Goal: Information Seeking & Learning: Compare options

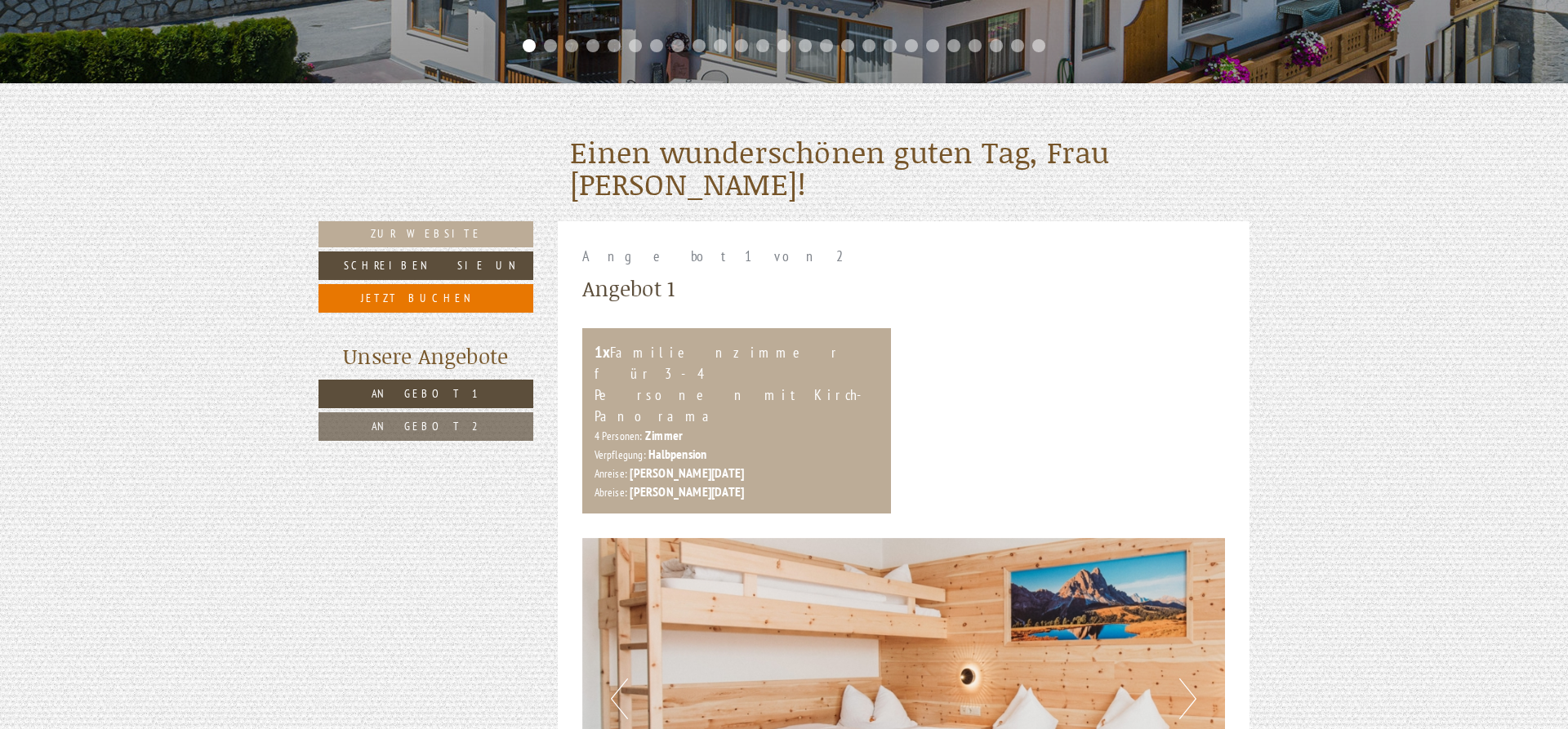
scroll to position [666, 0]
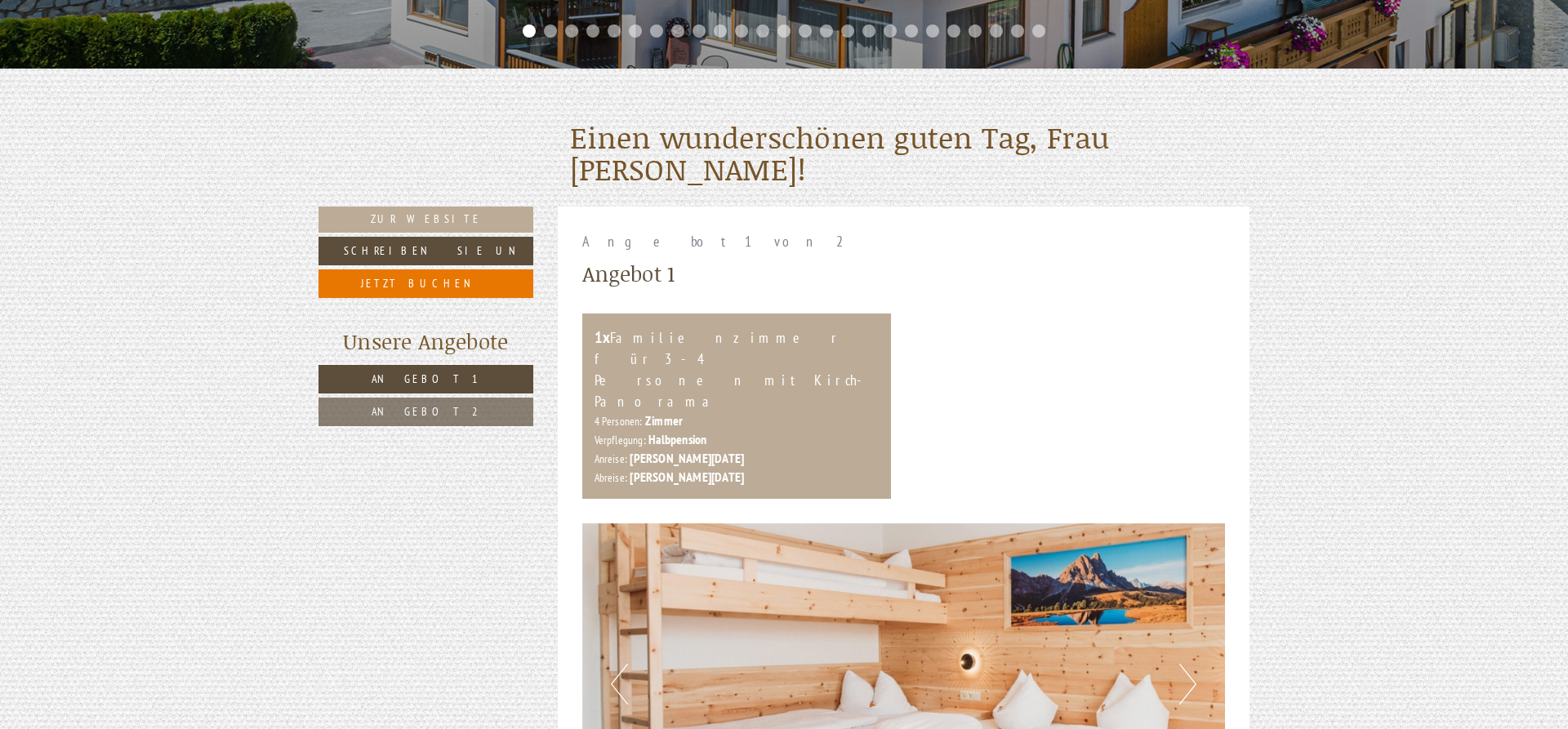
click at [441, 413] on span "Angebot 2" at bounding box center [426, 411] width 109 height 15
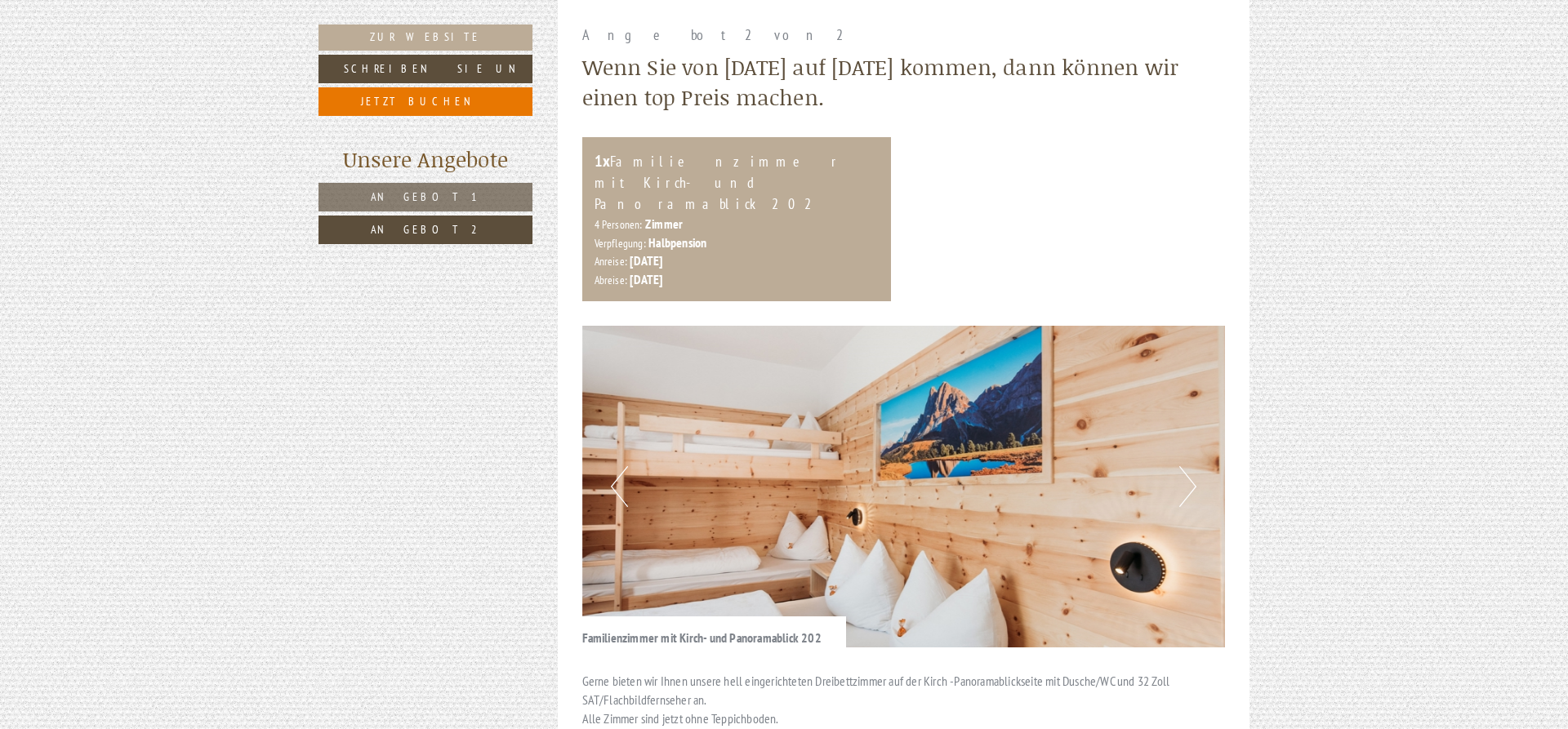
click at [450, 206] on link "Angebot 1" at bounding box center [426, 197] width 214 height 29
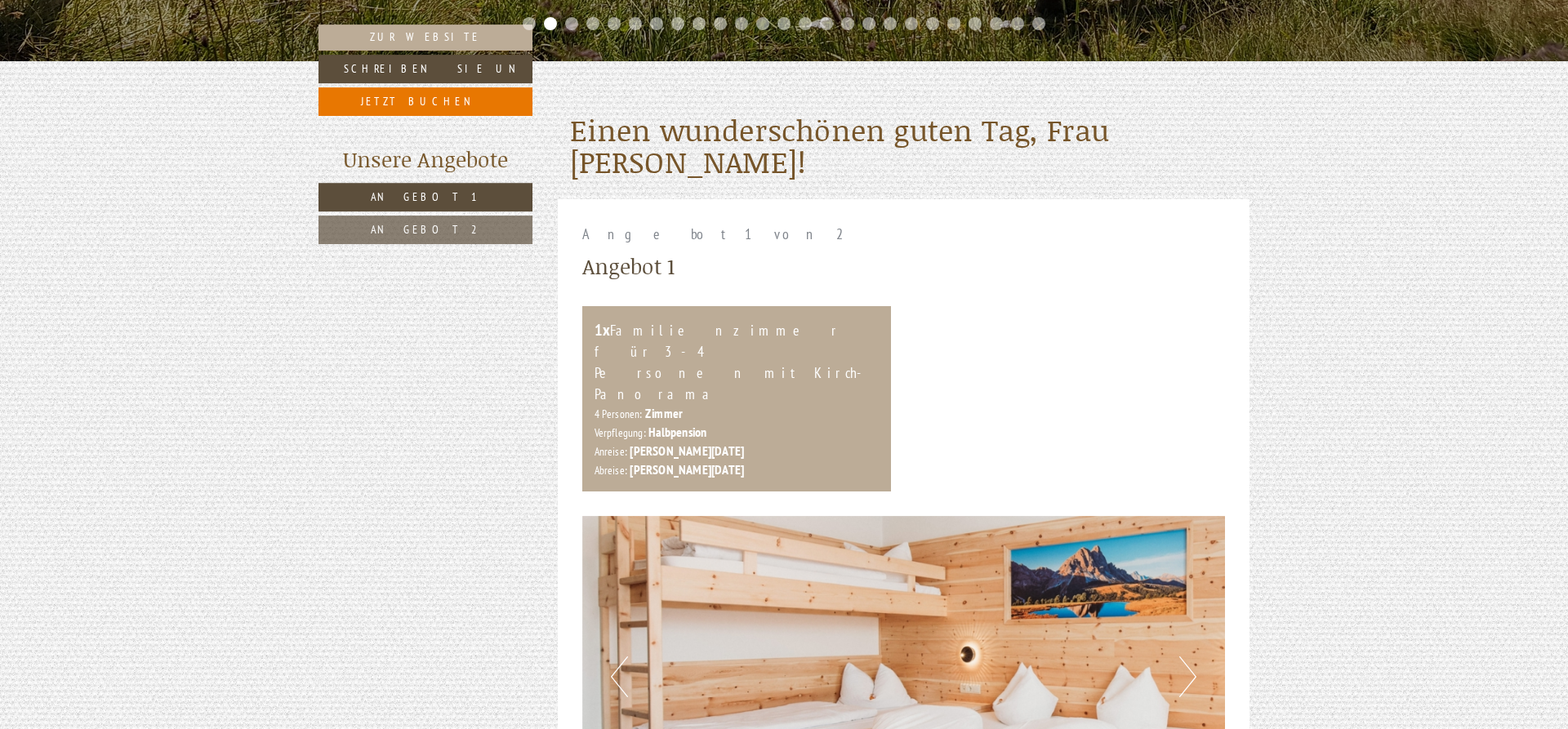
scroll to position [623, 0]
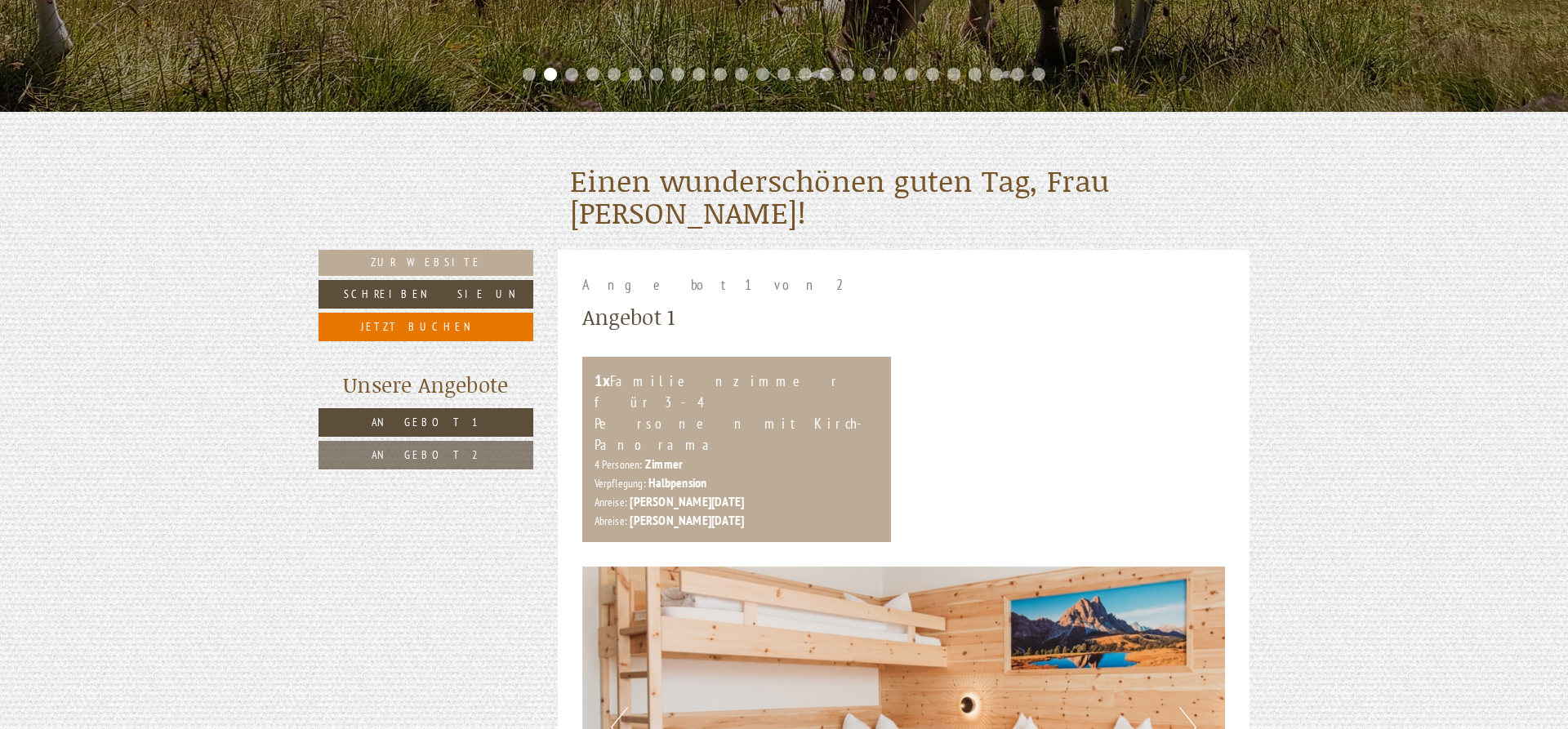
click at [406, 429] on span "Angebot 1" at bounding box center [426, 422] width 109 height 15
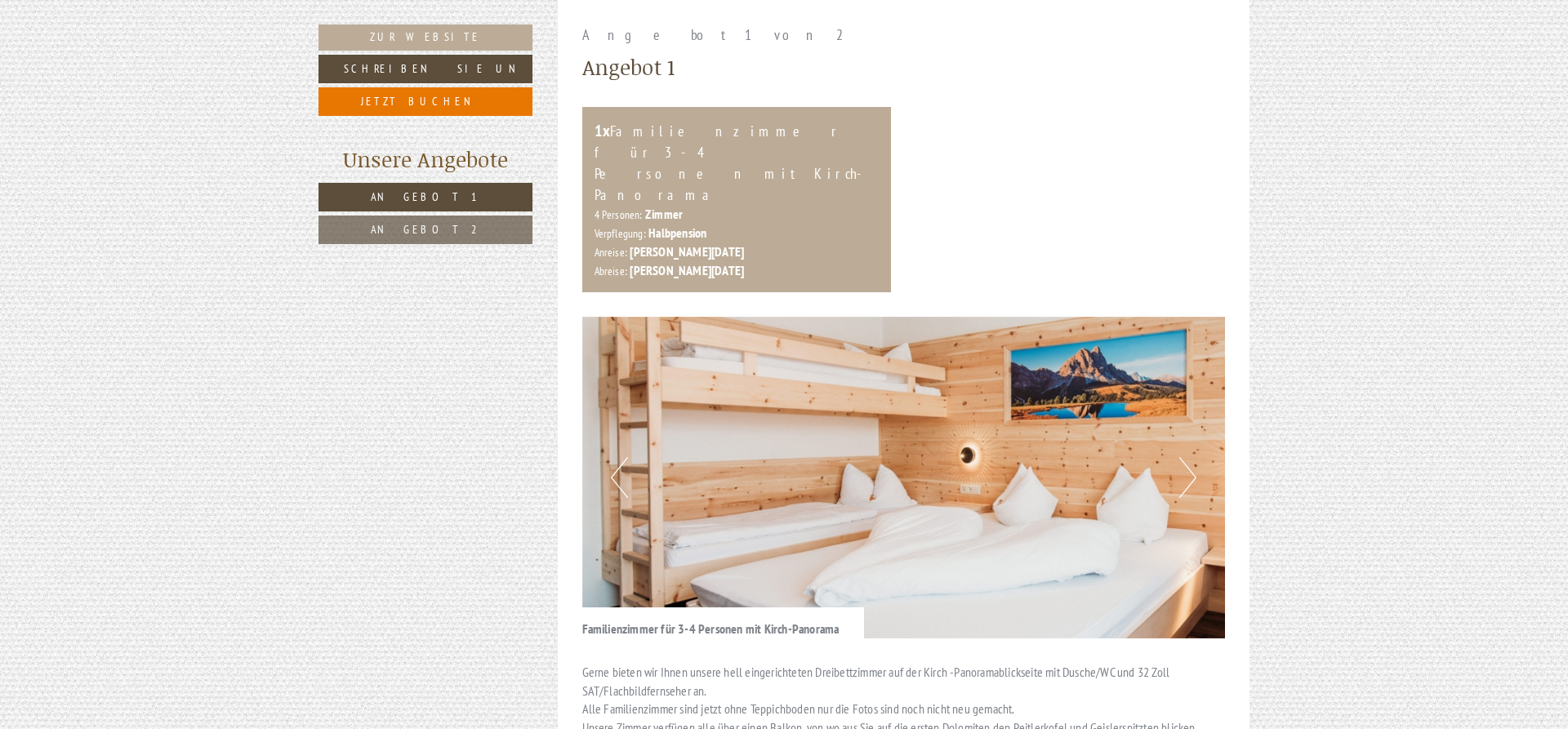
click at [405, 229] on span "Angebot 2" at bounding box center [426, 229] width 109 height 15
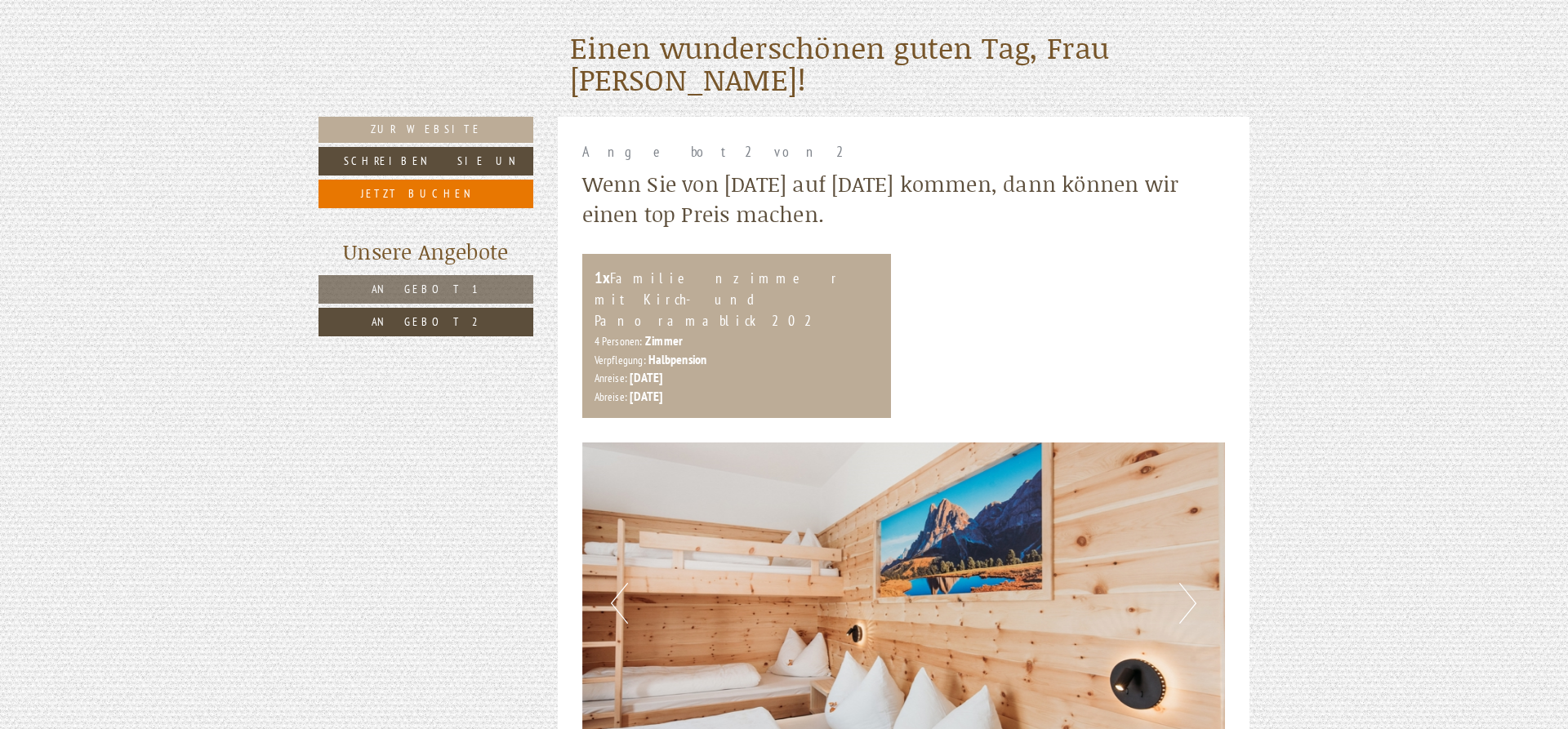
scroll to position [706, 0]
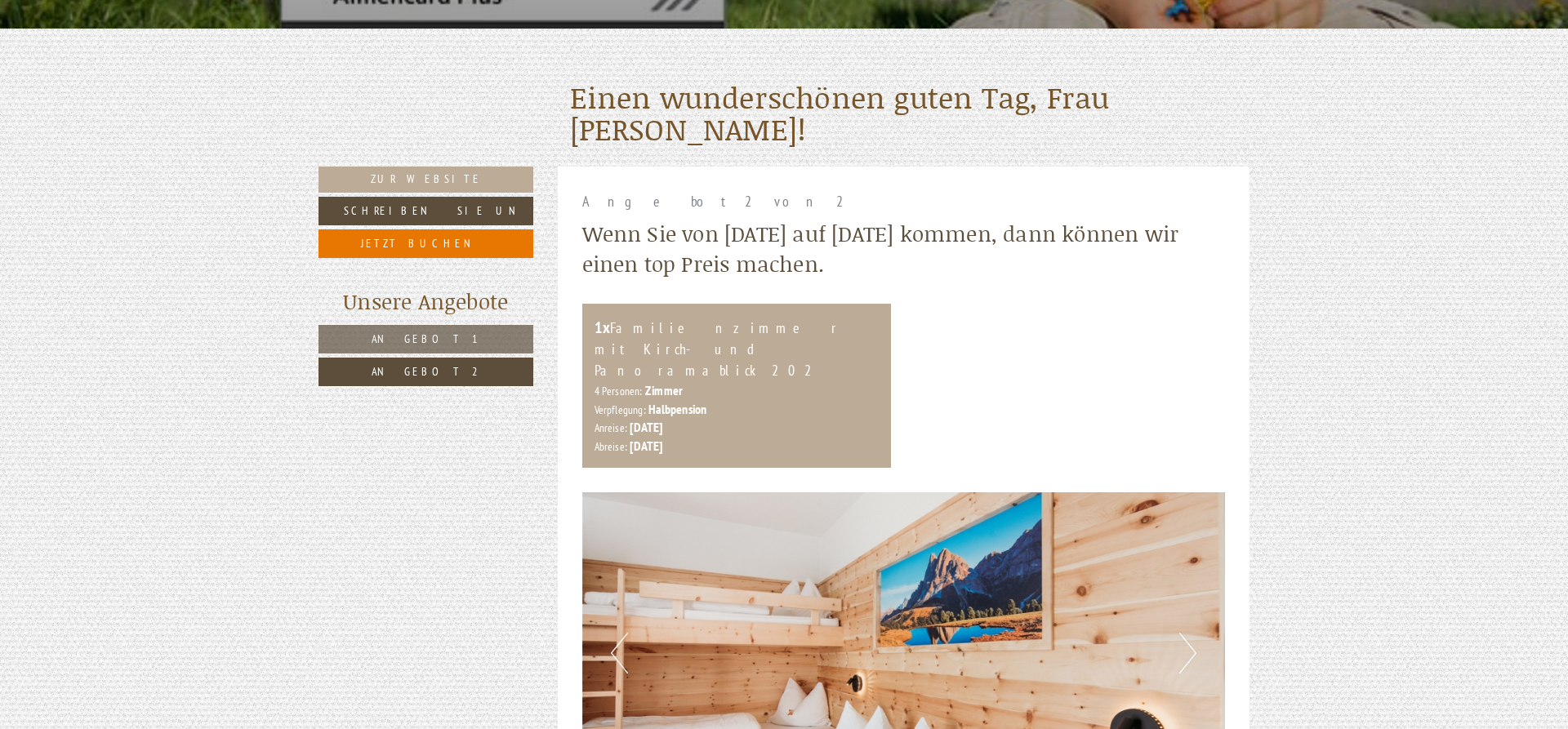
click at [443, 338] on span "Angebot 1" at bounding box center [426, 339] width 109 height 15
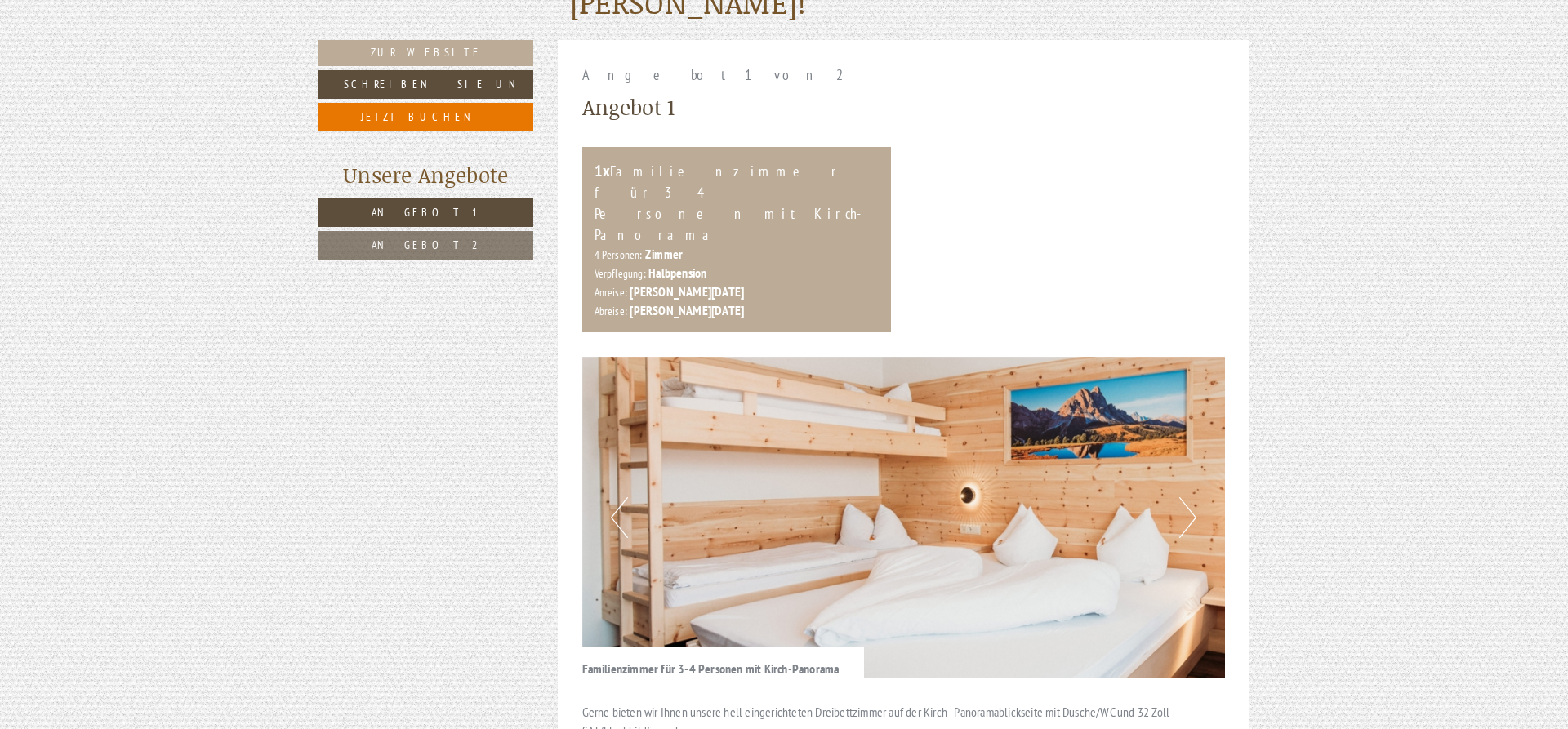
scroll to position [1249, 0]
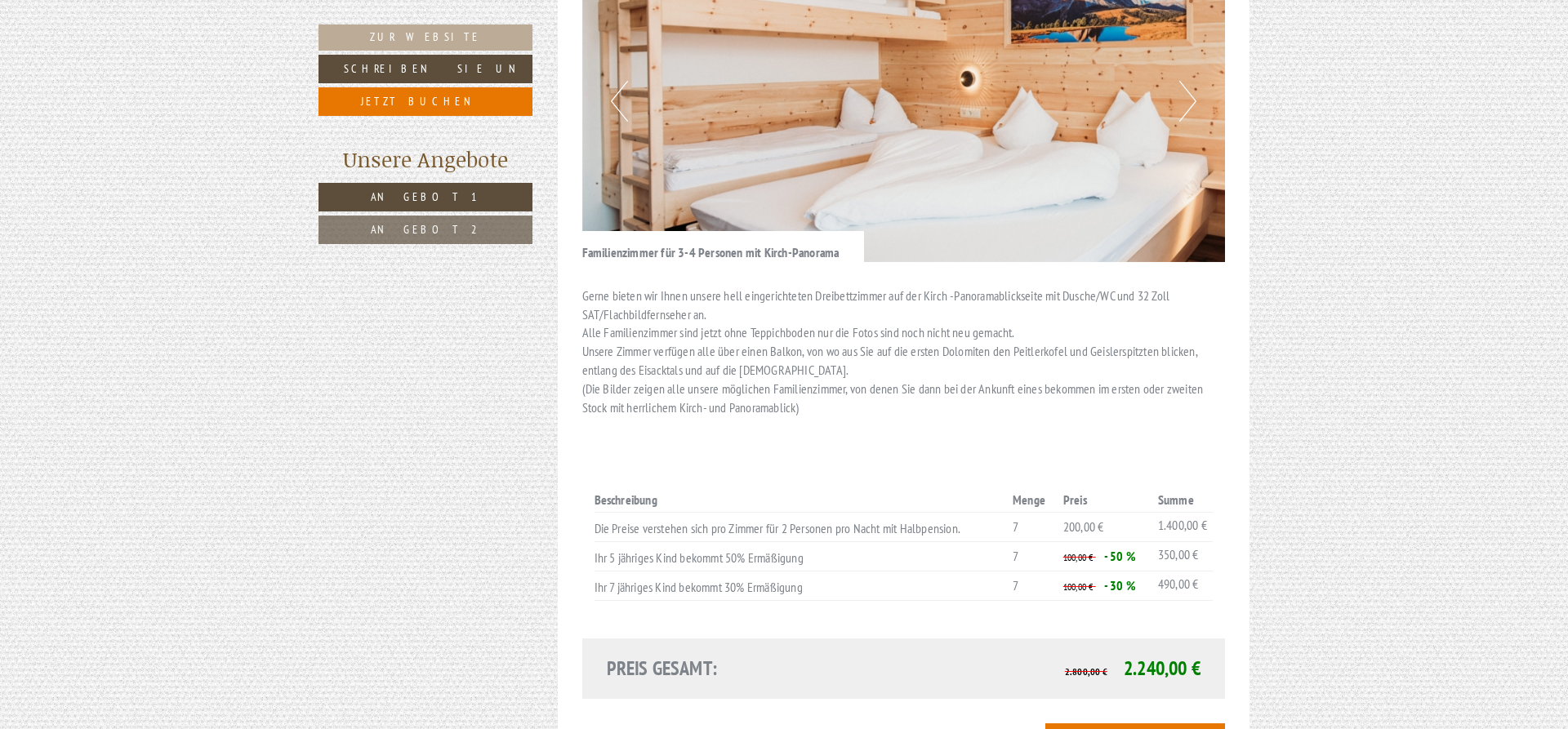
click at [503, 223] on link "Angebot 2" at bounding box center [426, 229] width 214 height 29
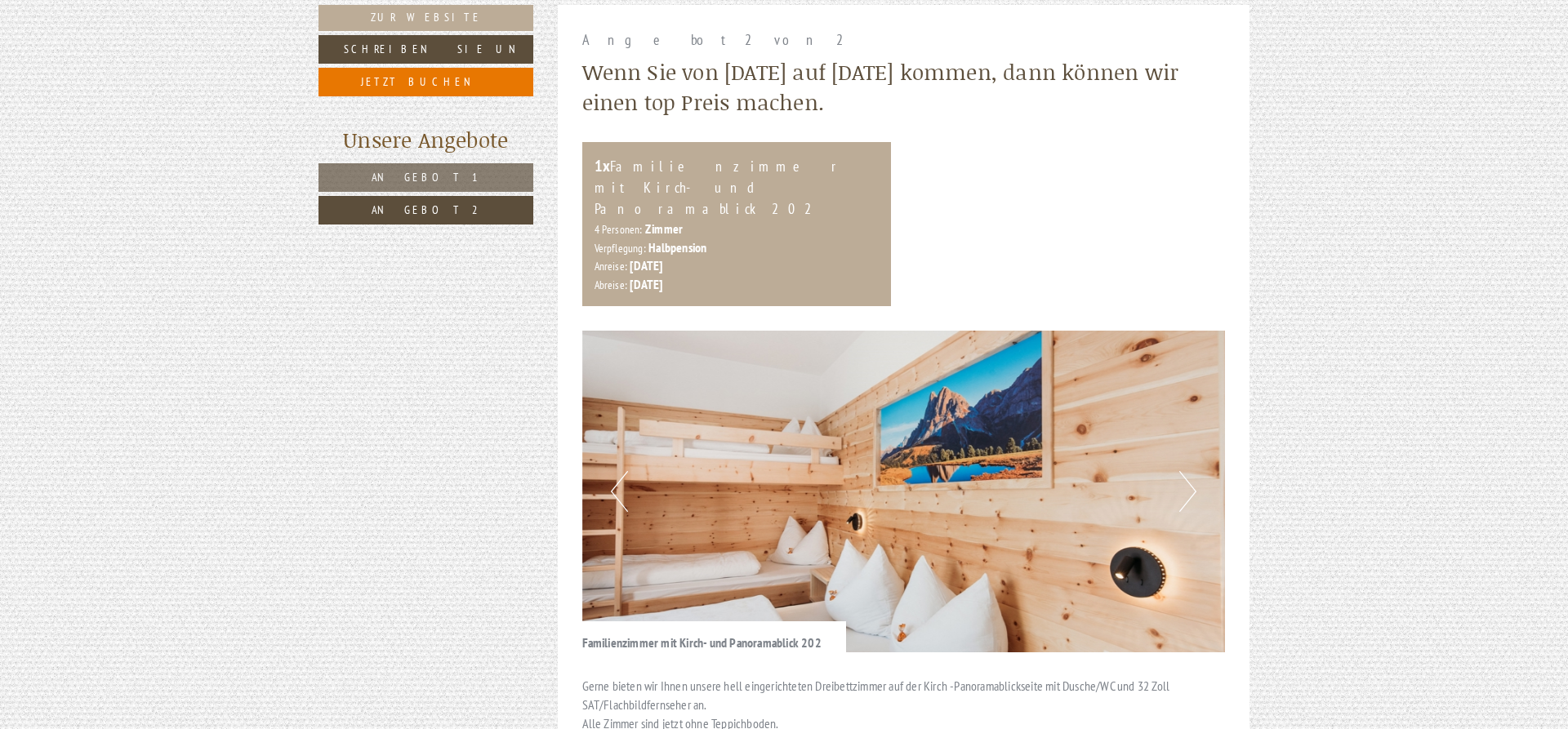
scroll to position [789, 0]
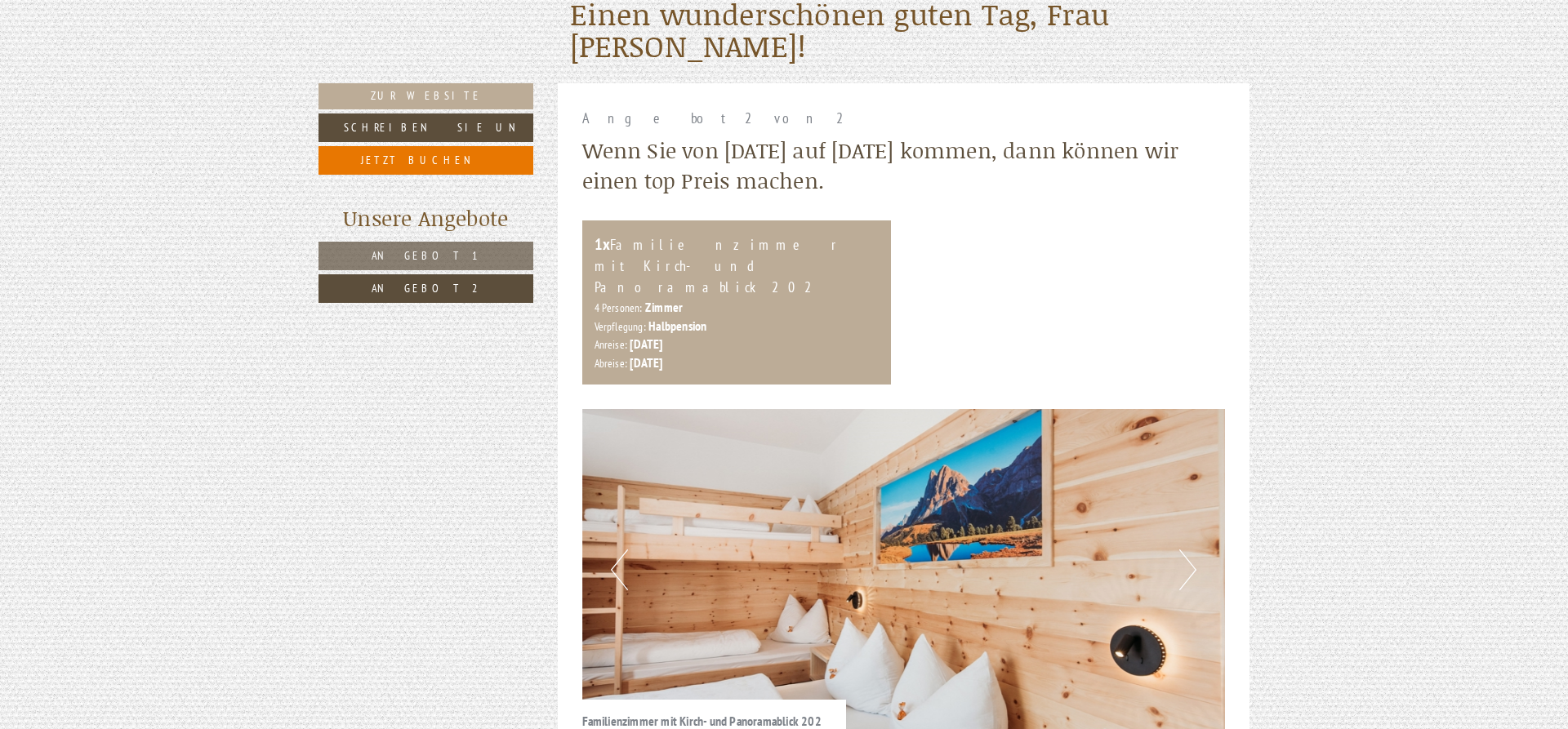
click at [460, 249] on link "Angebot 1" at bounding box center [426, 256] width 214 height 29
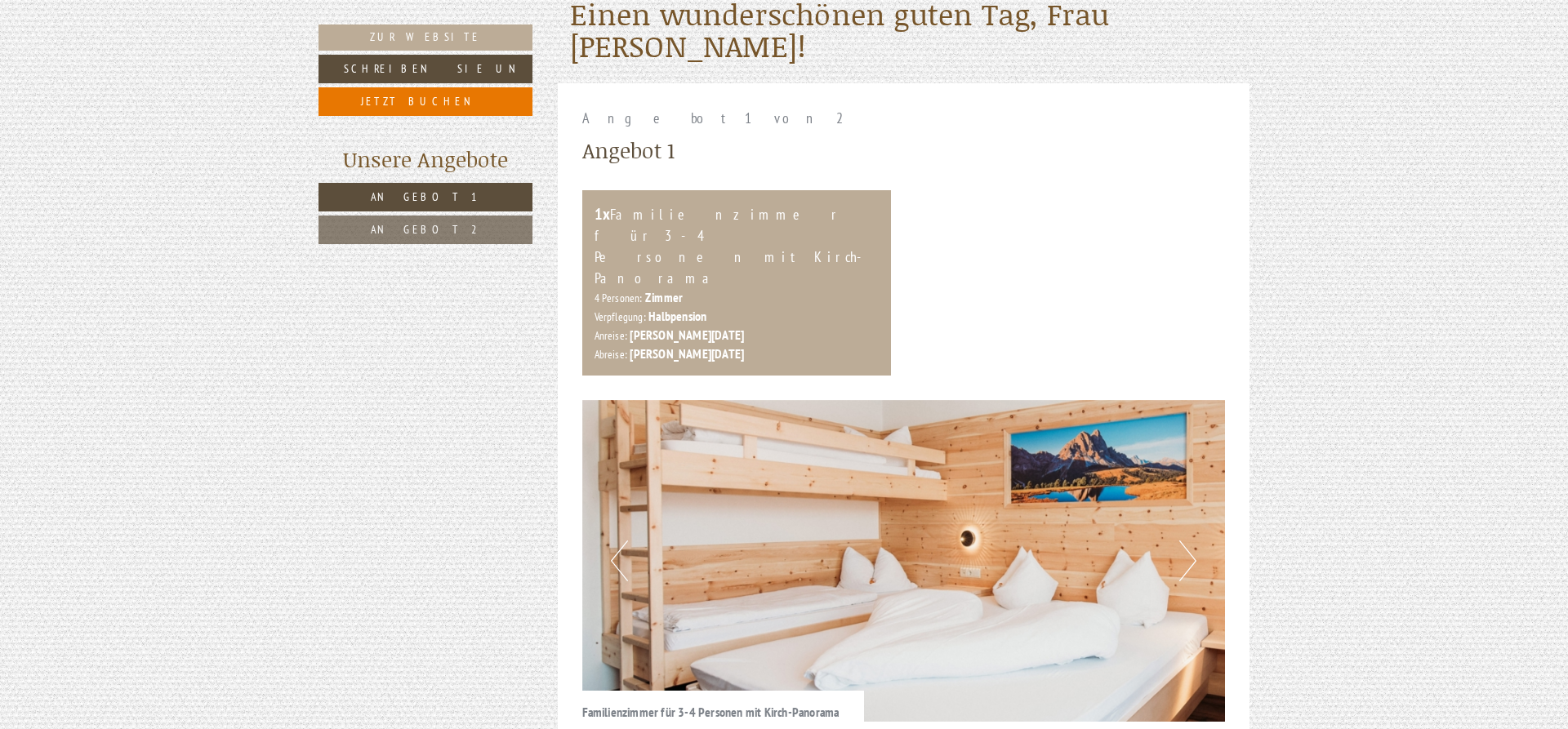
scroll to position [873, 0]
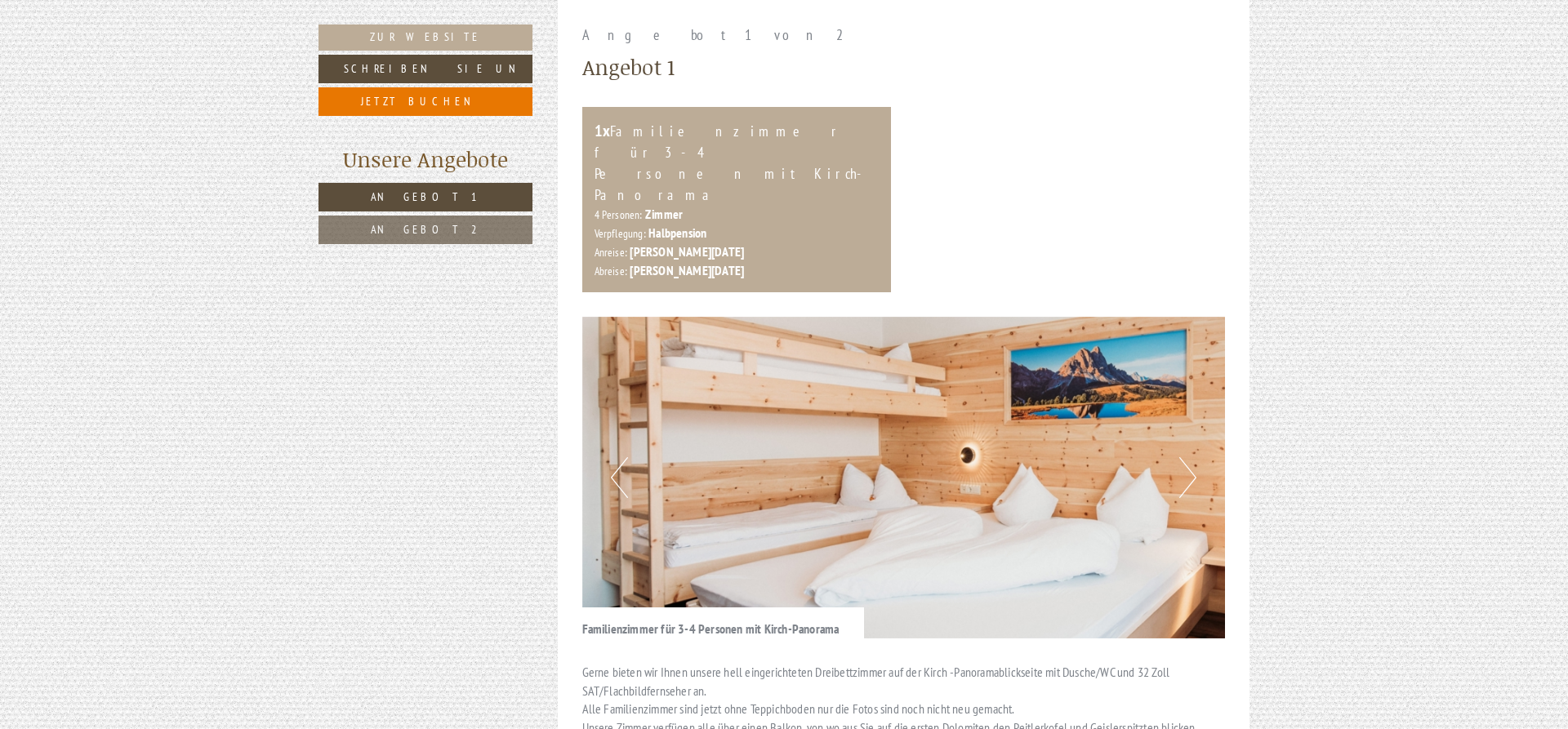
click at [462, 237] on link "Angebot 2" at bounding box center [426, 229] width 214 height 29
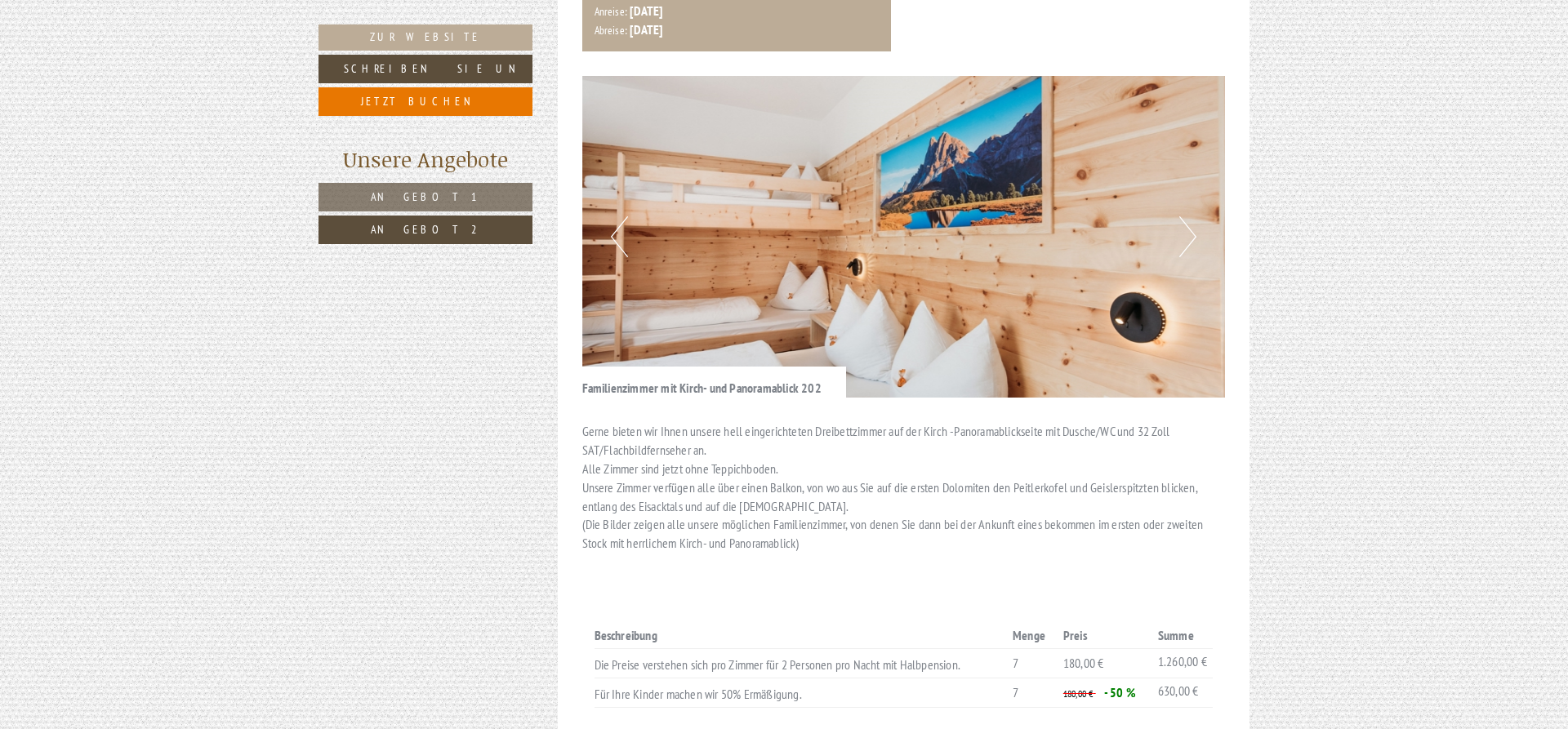
scroll to position [1206, 0]
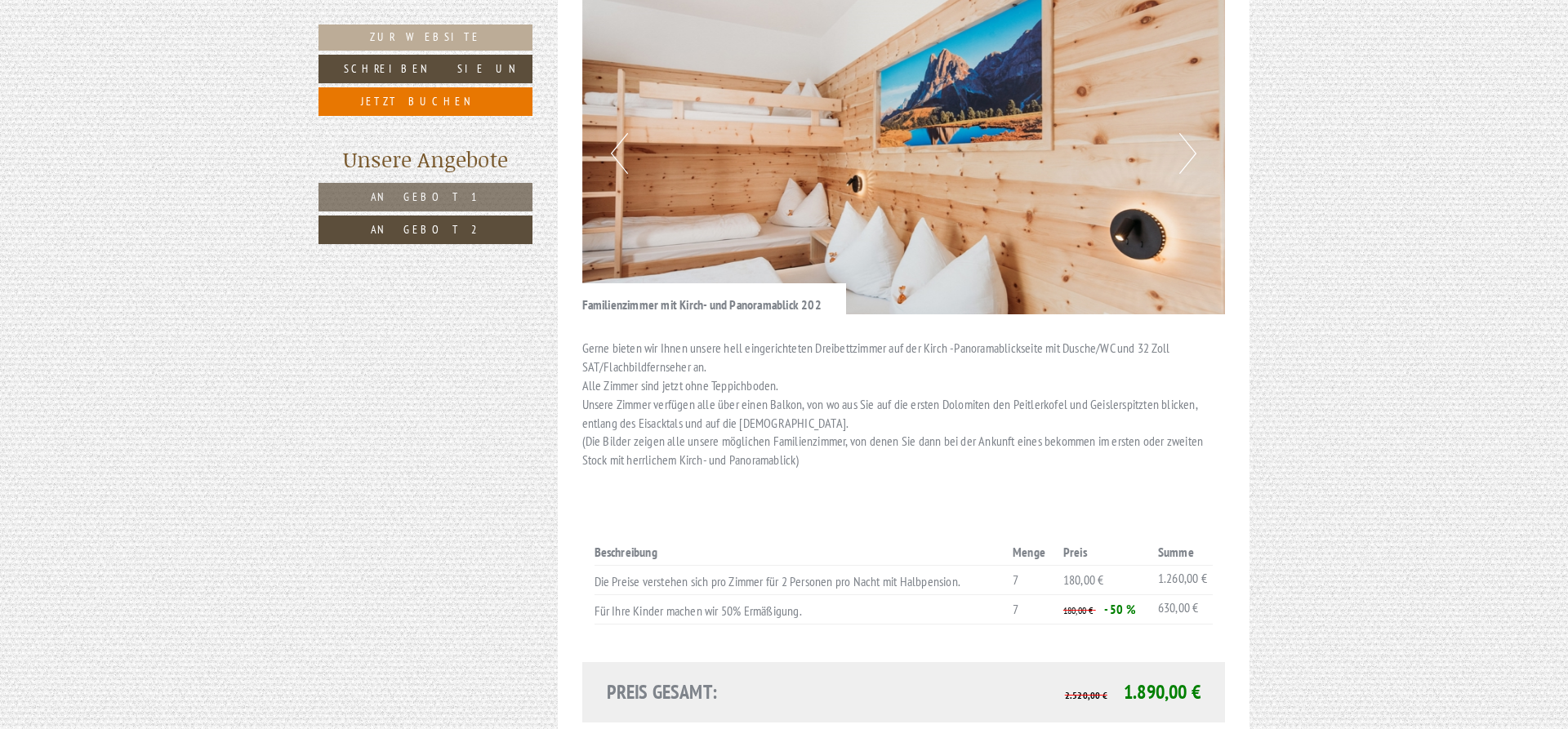
click at [416, 230] on span "Angebot 2" at bounding box center [426, 229] width 109 height 15
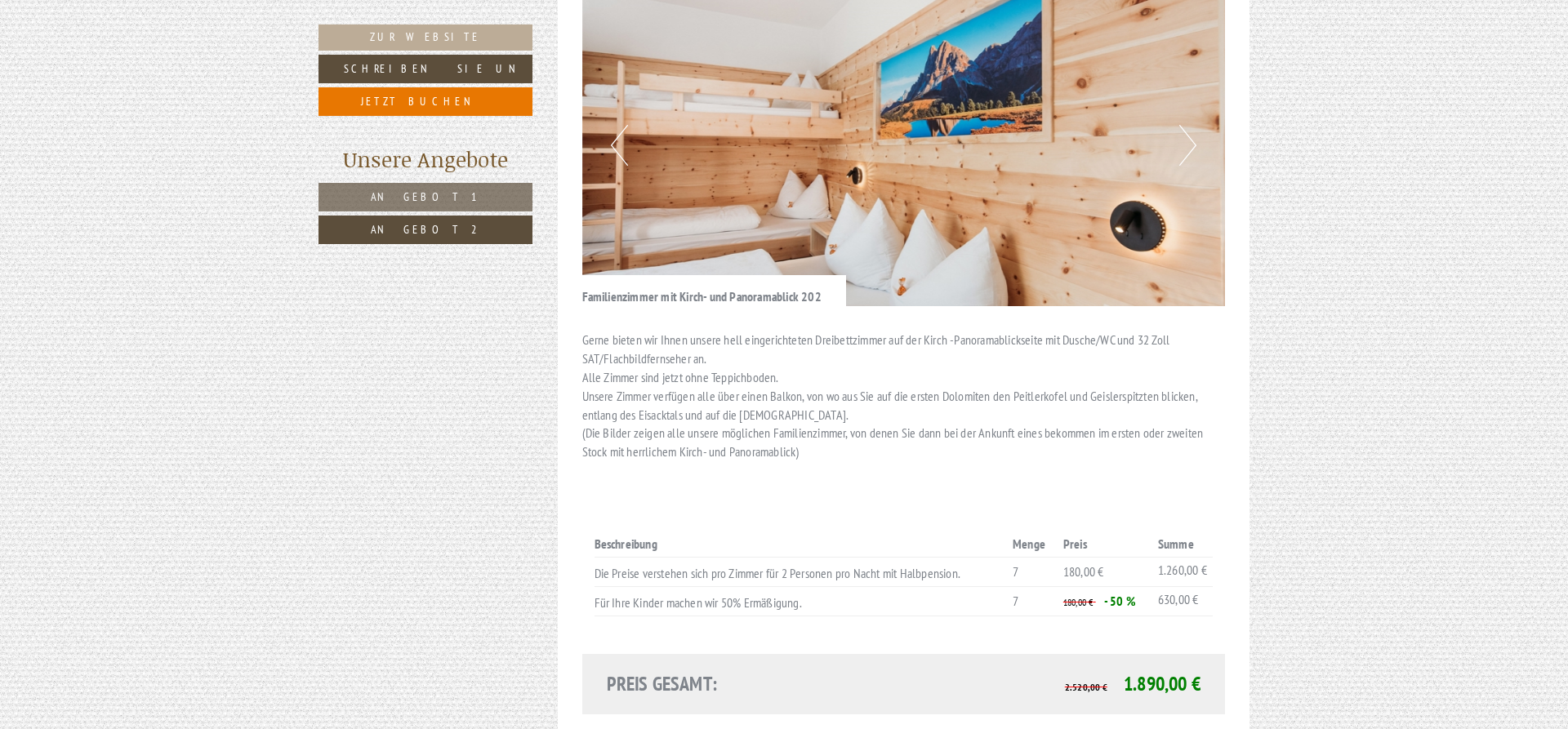
scroll to position [1456, 0]
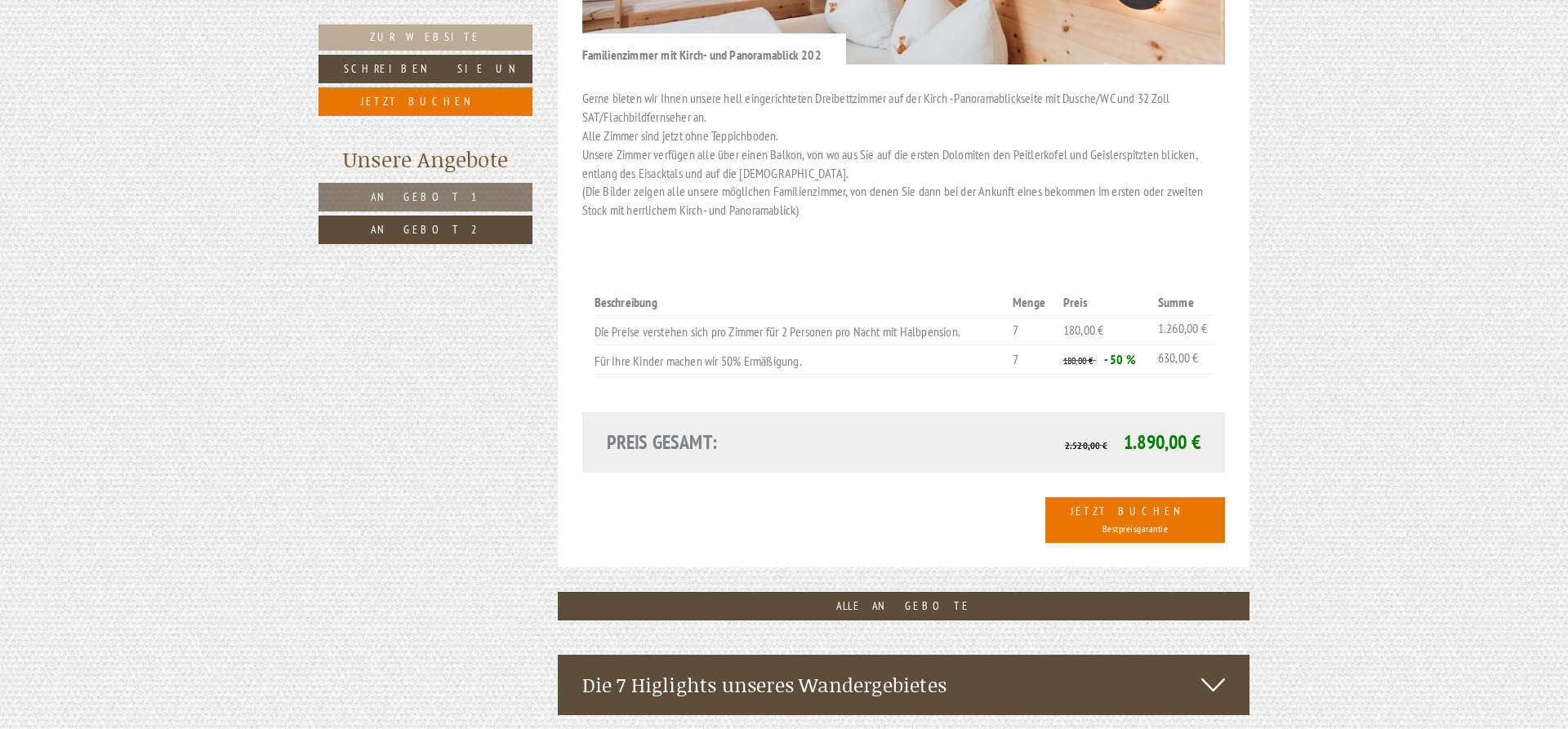
click at [421, 201] on span "Angebot 1" at bounding box center [426, 197] width 109 height 15
